Goal: Obtain resource: Obtain resource

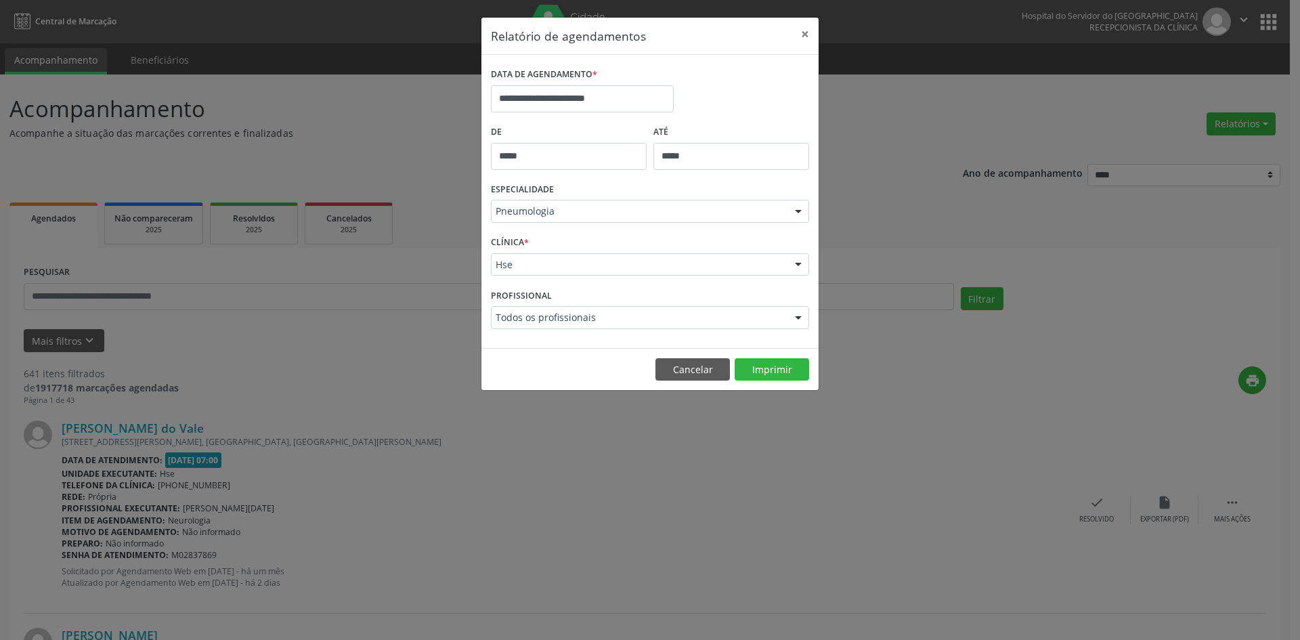
click at [799, 213] on div at bounding box center [798, 211] width 20 height 23
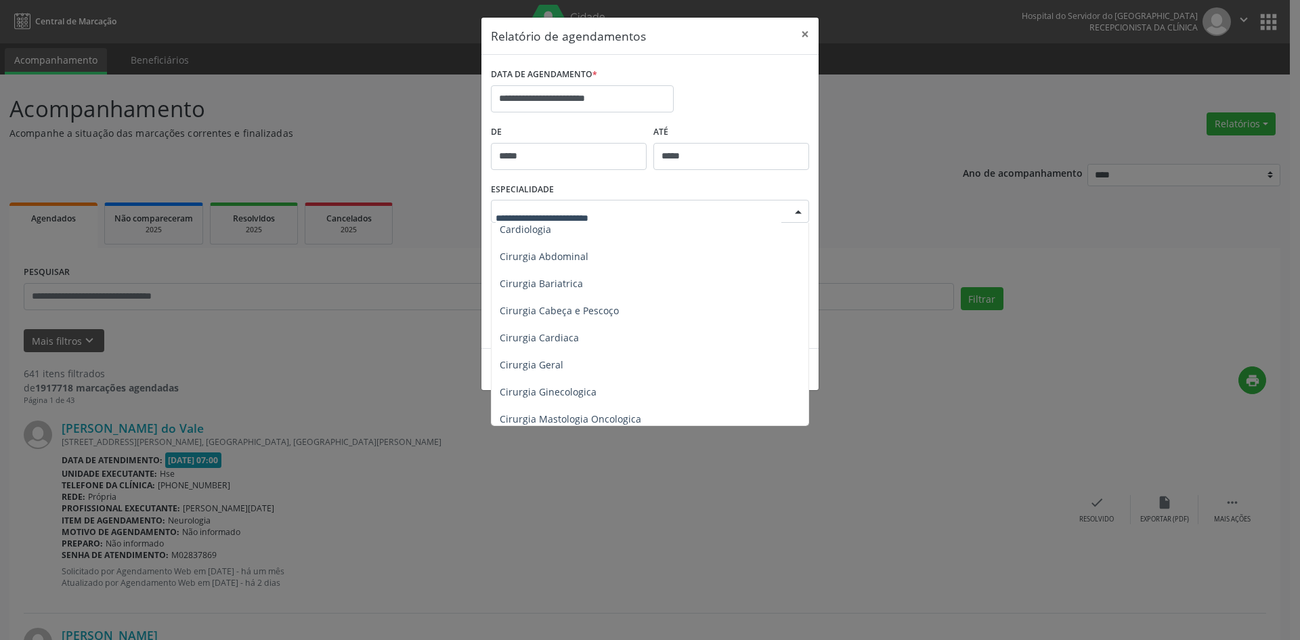
scroll to position [92, 0]
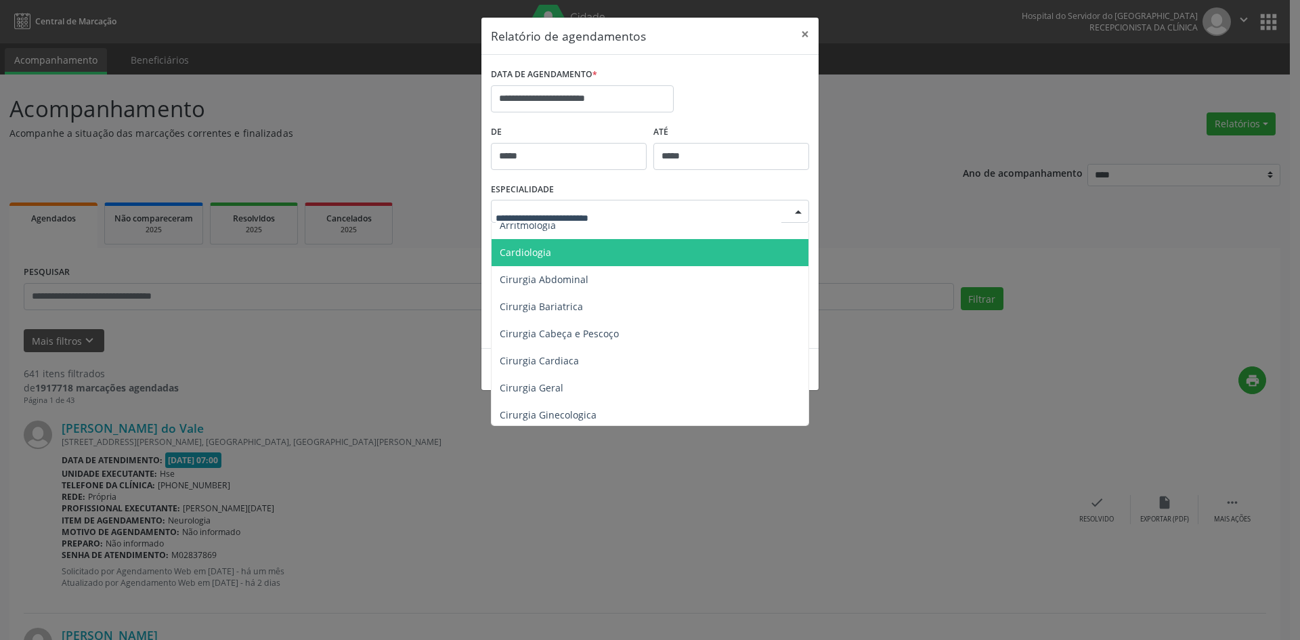
click at [523, 252] on span "Cardiologia" at bounding box center [525, 252] width 51 height 13
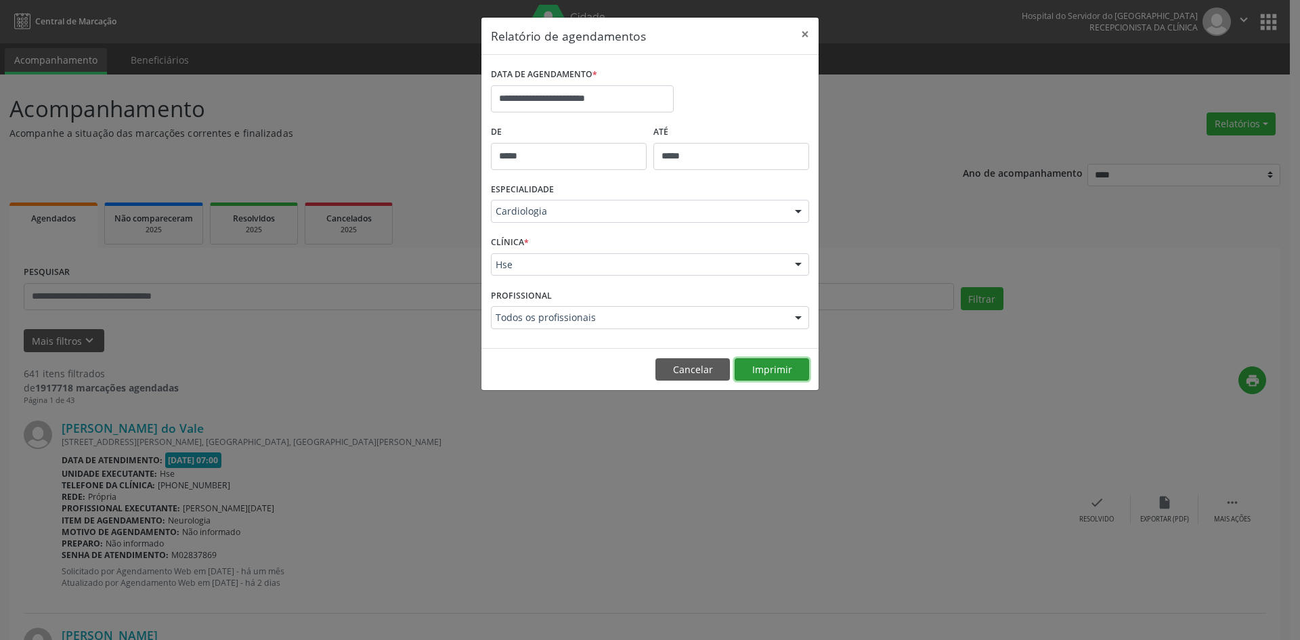
click at [763, 365] on button "Imprimir" at bounding box center [771, 369] width 74 height 23
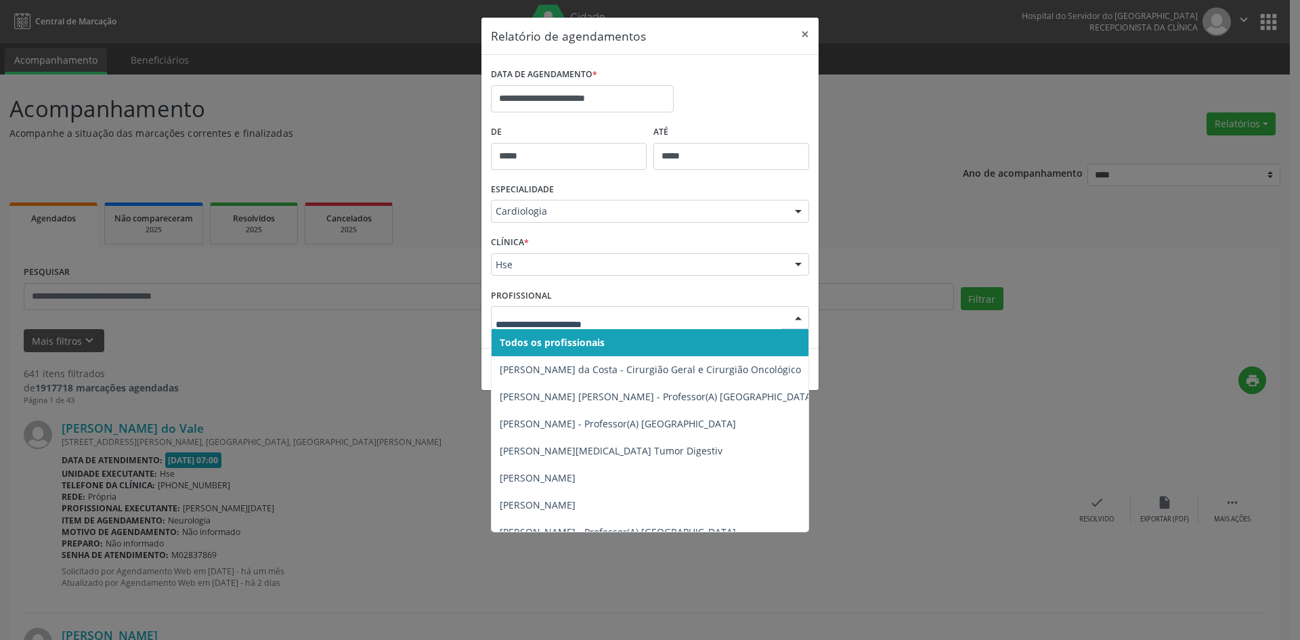
click at [799, 316] on div at bounding box center [798, 318] width 20 height 23
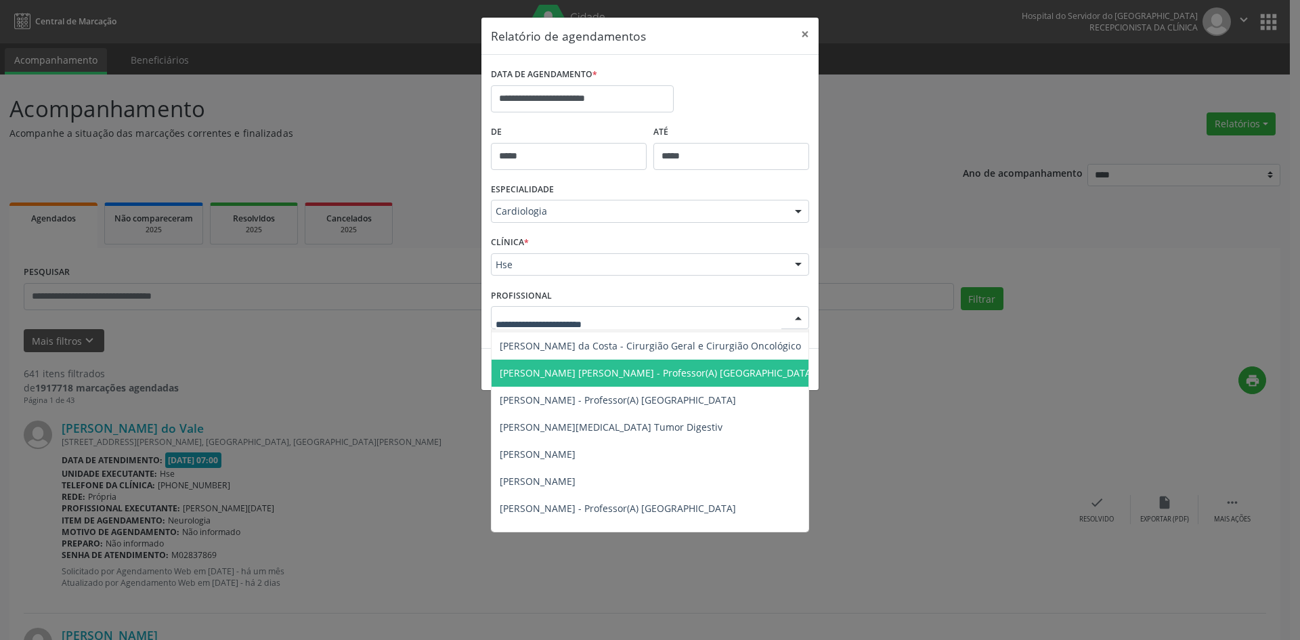
scroll to position [0, 0]
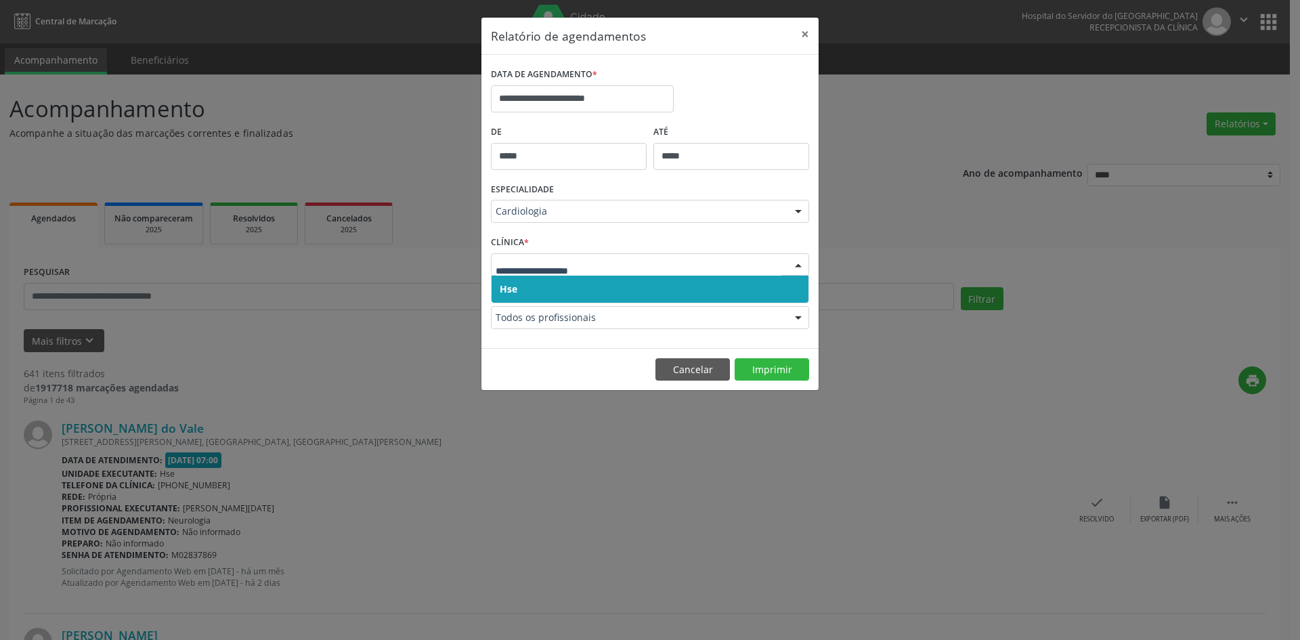
click at [508, 253] on div at bounding box center [650, 264] width 318 height 23
click at [510, 283] on span "Hse" at bounding box center [649, 288] width 317 height 27
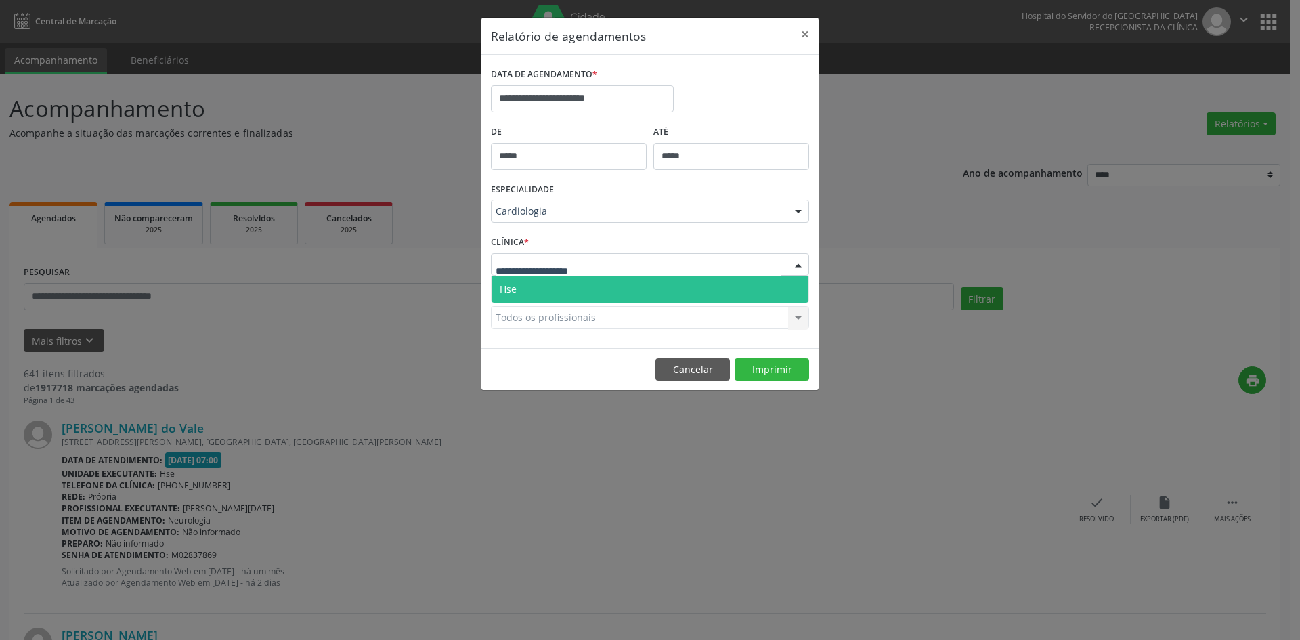
click at [516, 288] on span "Hse" at bounding box center [508, 288] width 17 height 13
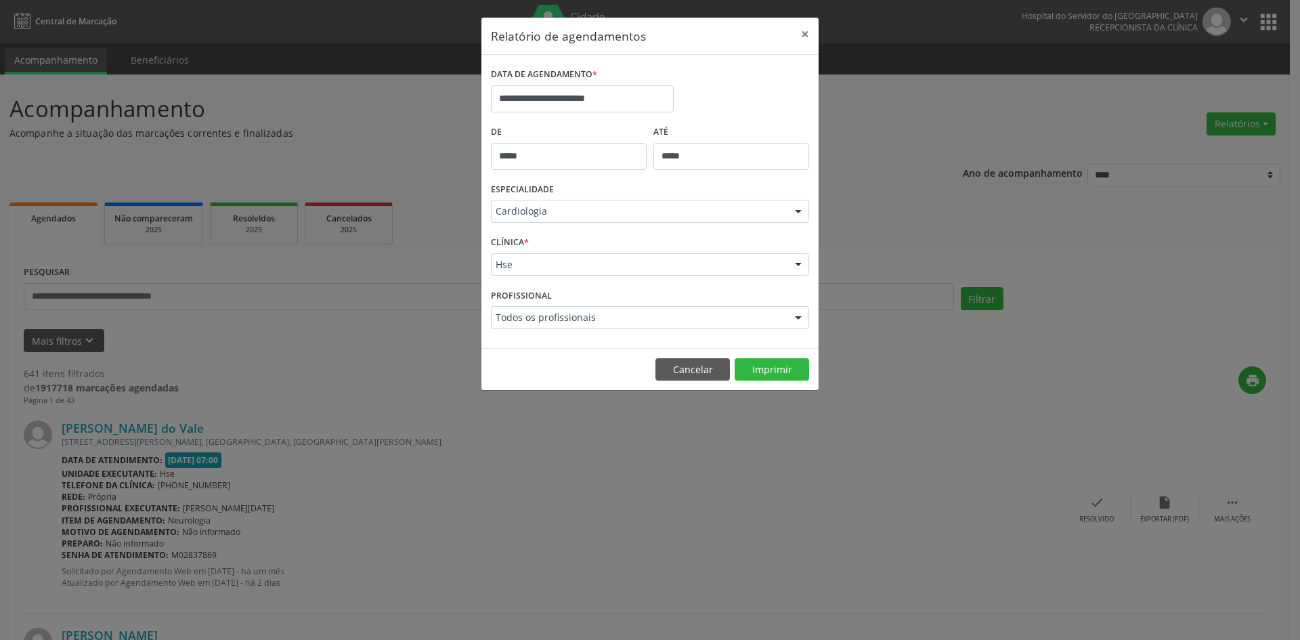
drag, startPoint x: 515, startPoint y: 311, endPoint x: 516, endPoint y: 333, distance: 21.7
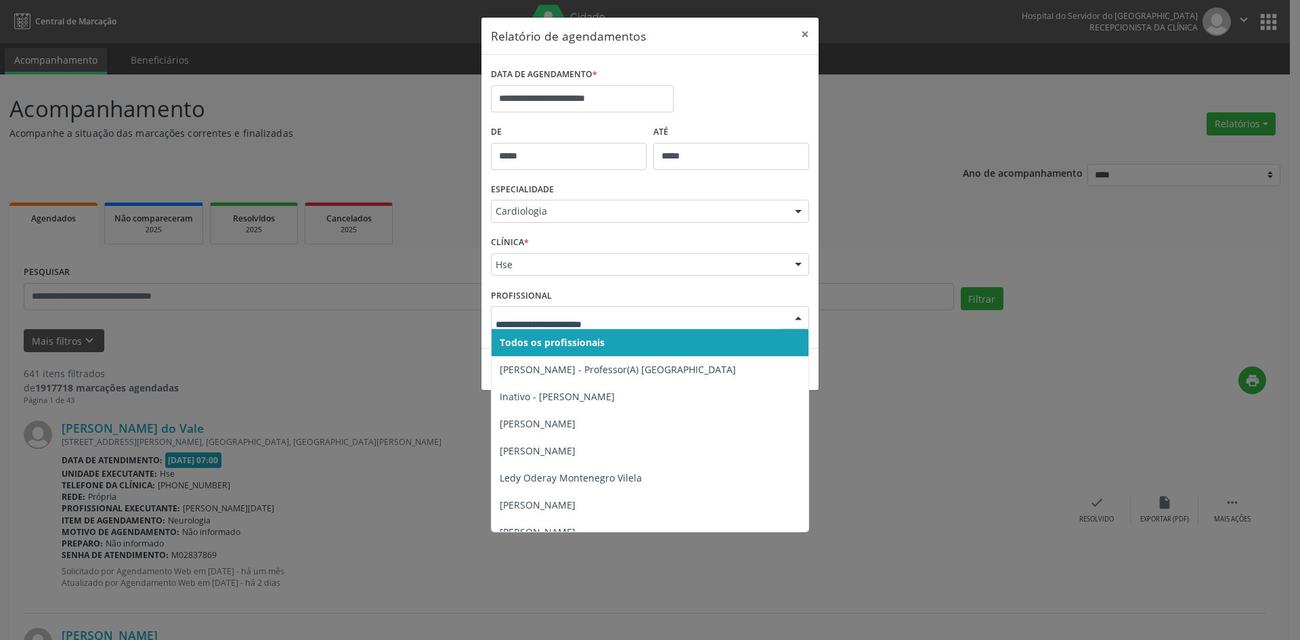
click at [518, 338] on span "Todos os profissionais" at bounding box center [552, 342] width 105 height 13
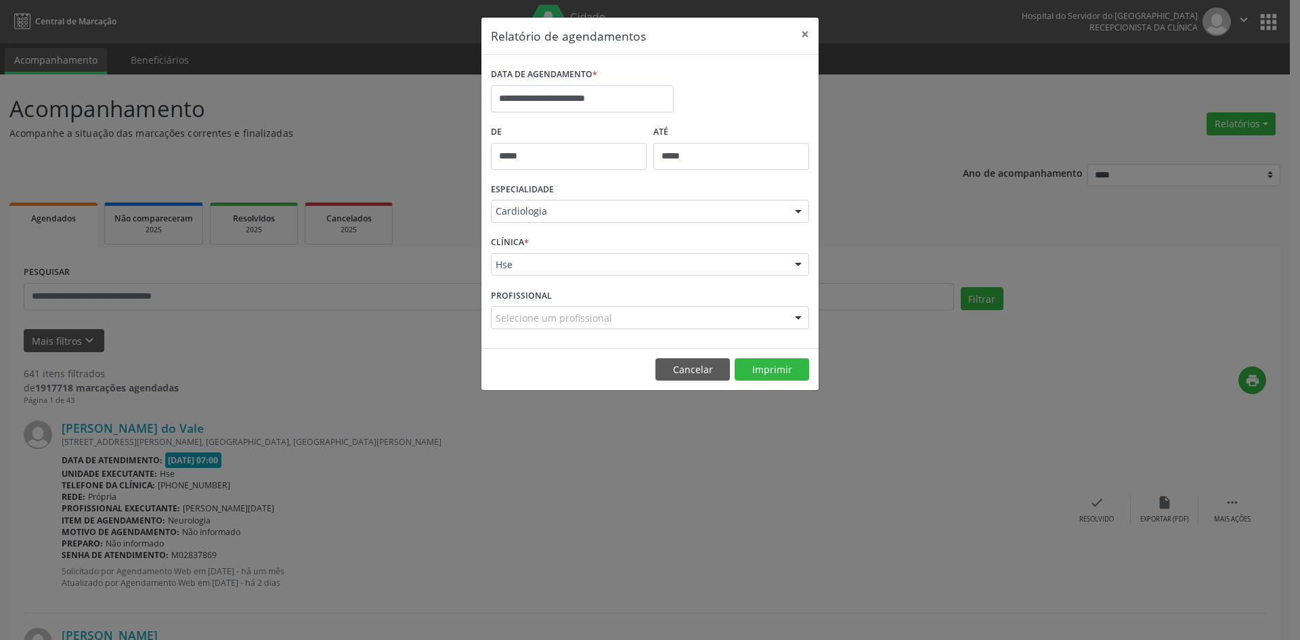
drag, startPoint x: 526, startPoint y: 324, endPoint x: 525, endPoint y: 337, distance: 13.6
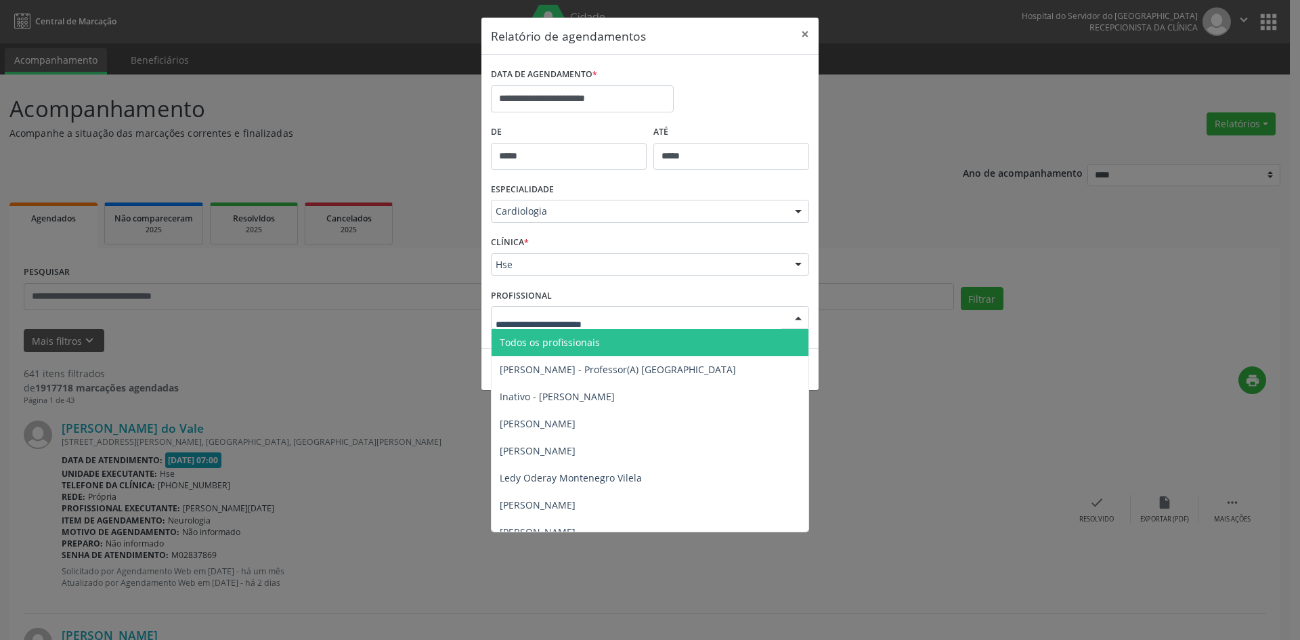
click at [525, 337] on span "Todos os profissionais" at bounding box center [550, 342] width 100 height 13
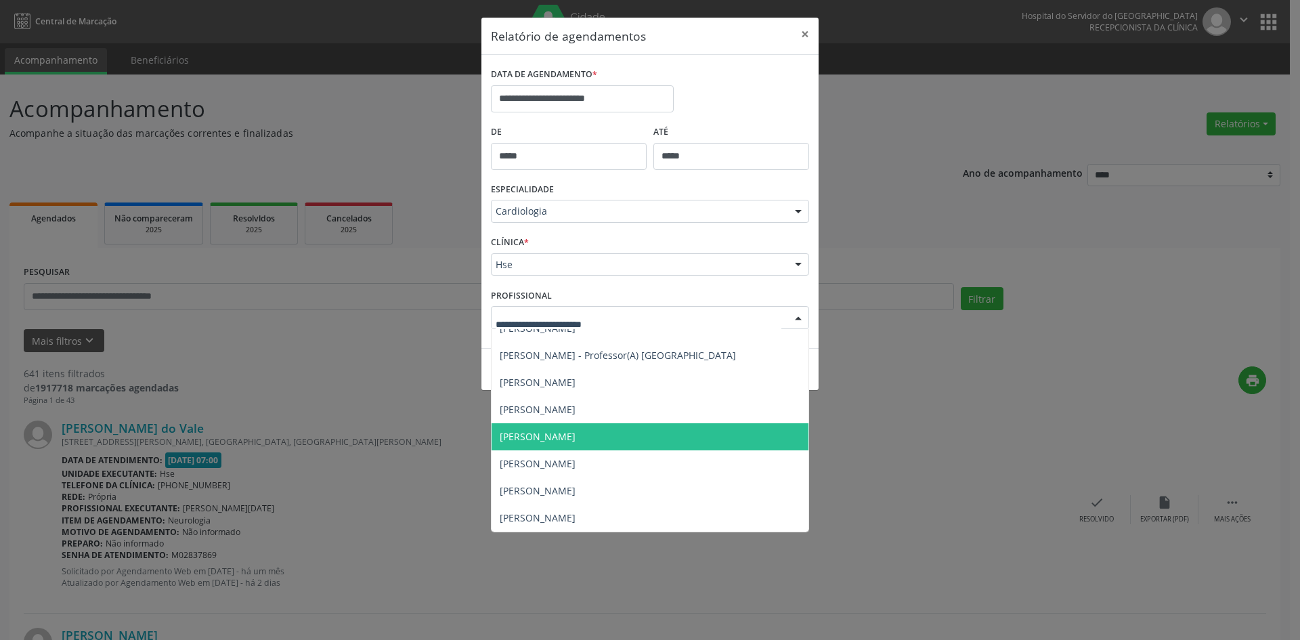
scroll to position [217, 0]
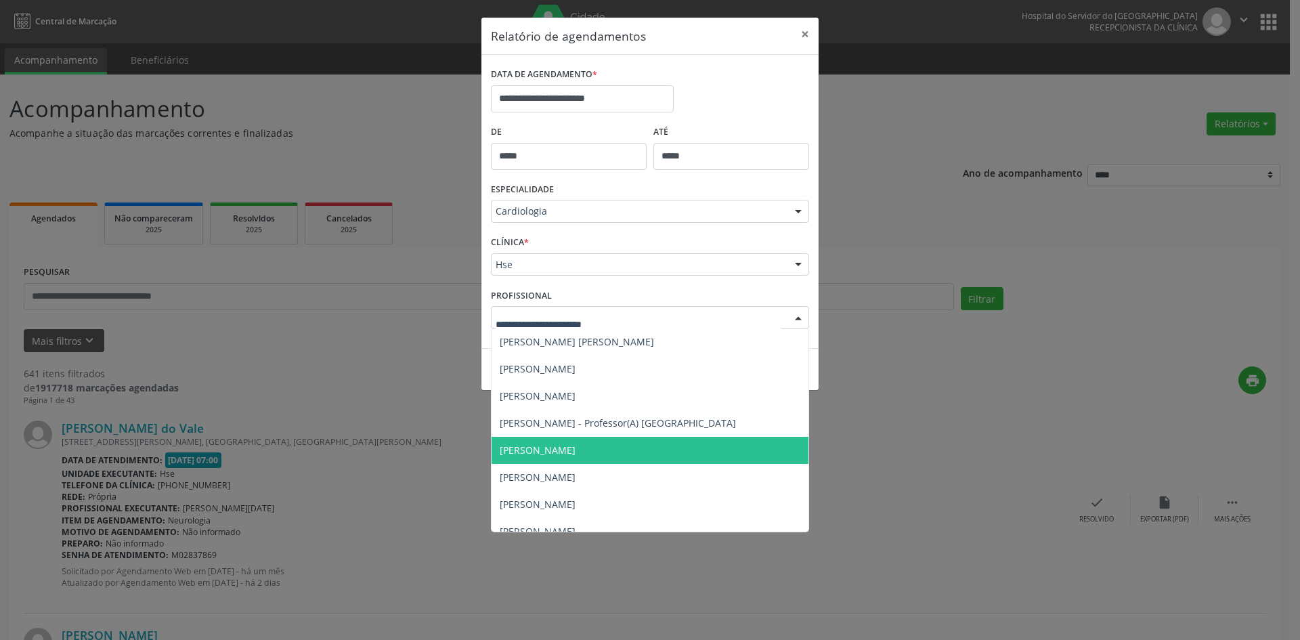
click at [575, 447] on span "[PERSON_NAME]" at bounding box center [538, 449] width 76 height 13
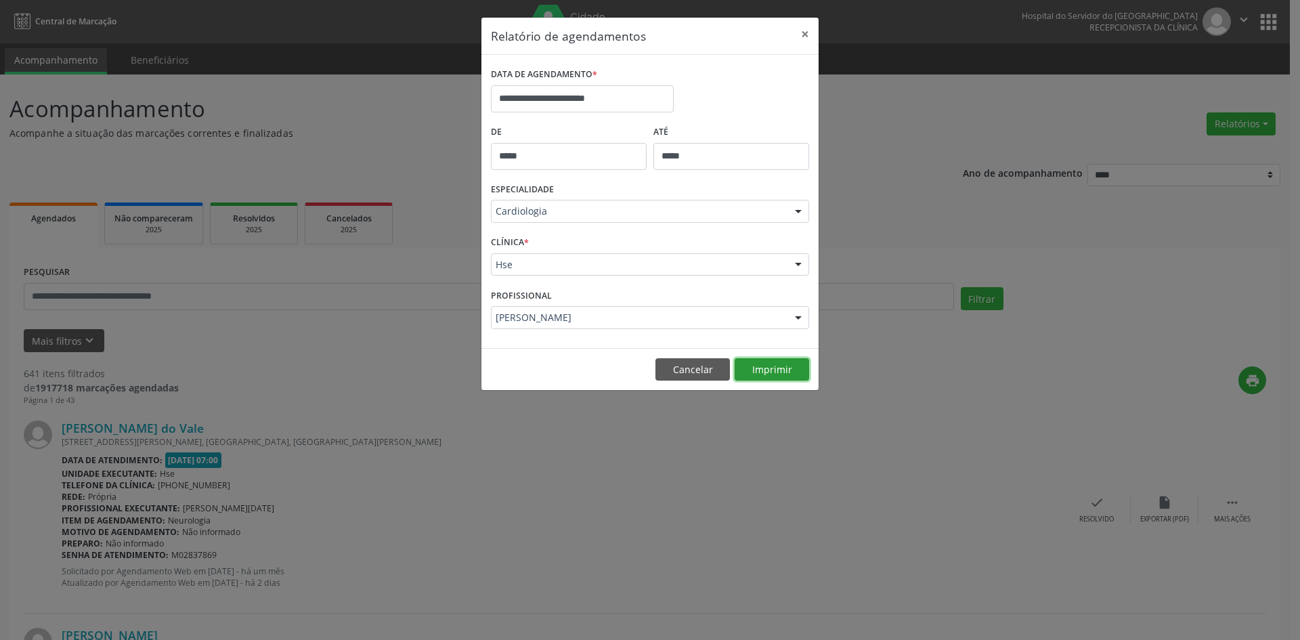
click at [777, 359] on button "Imprimir" at bounding box center [771, 369] width 74 height 23
